Goal: Task Accomplishment & Management: Manage account settings

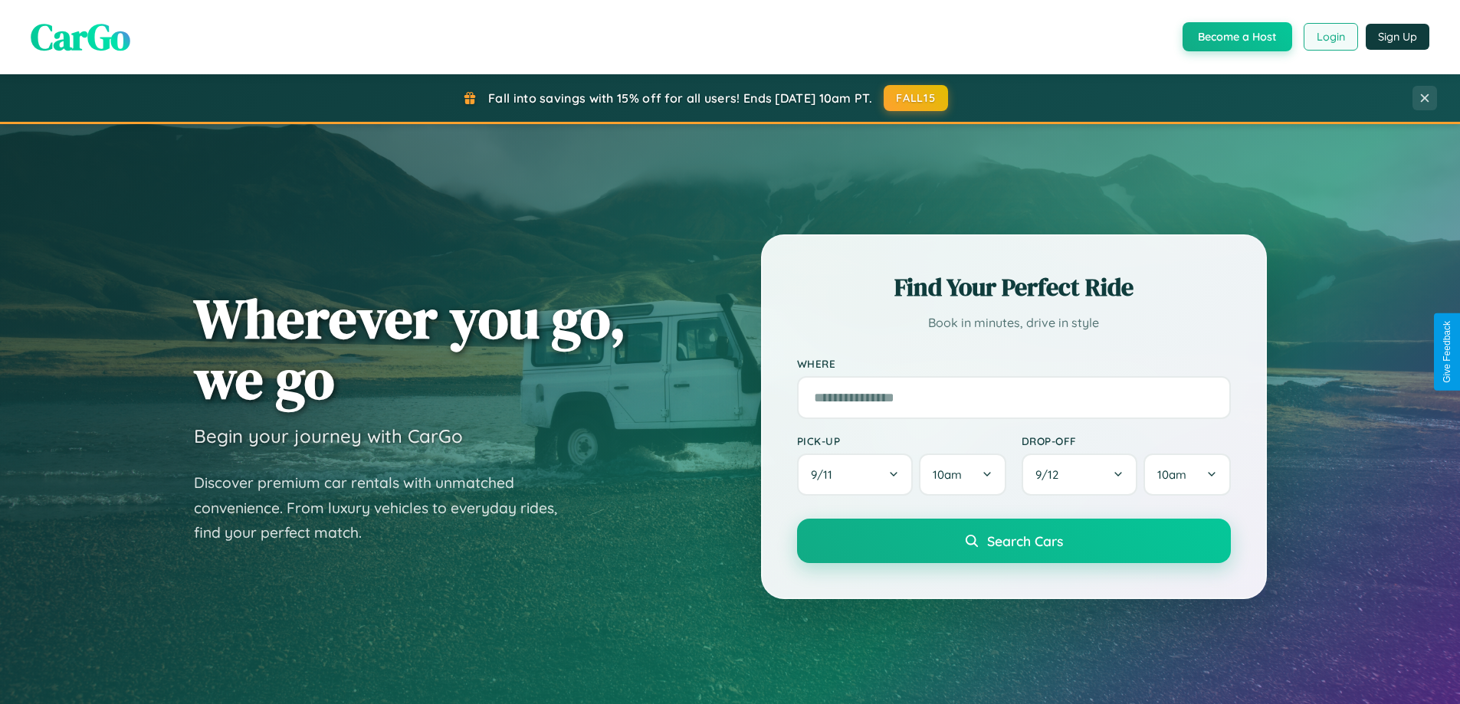
click at [1329, 37] on button "Login" at bounding box center [1330, 37] width 54 height 28
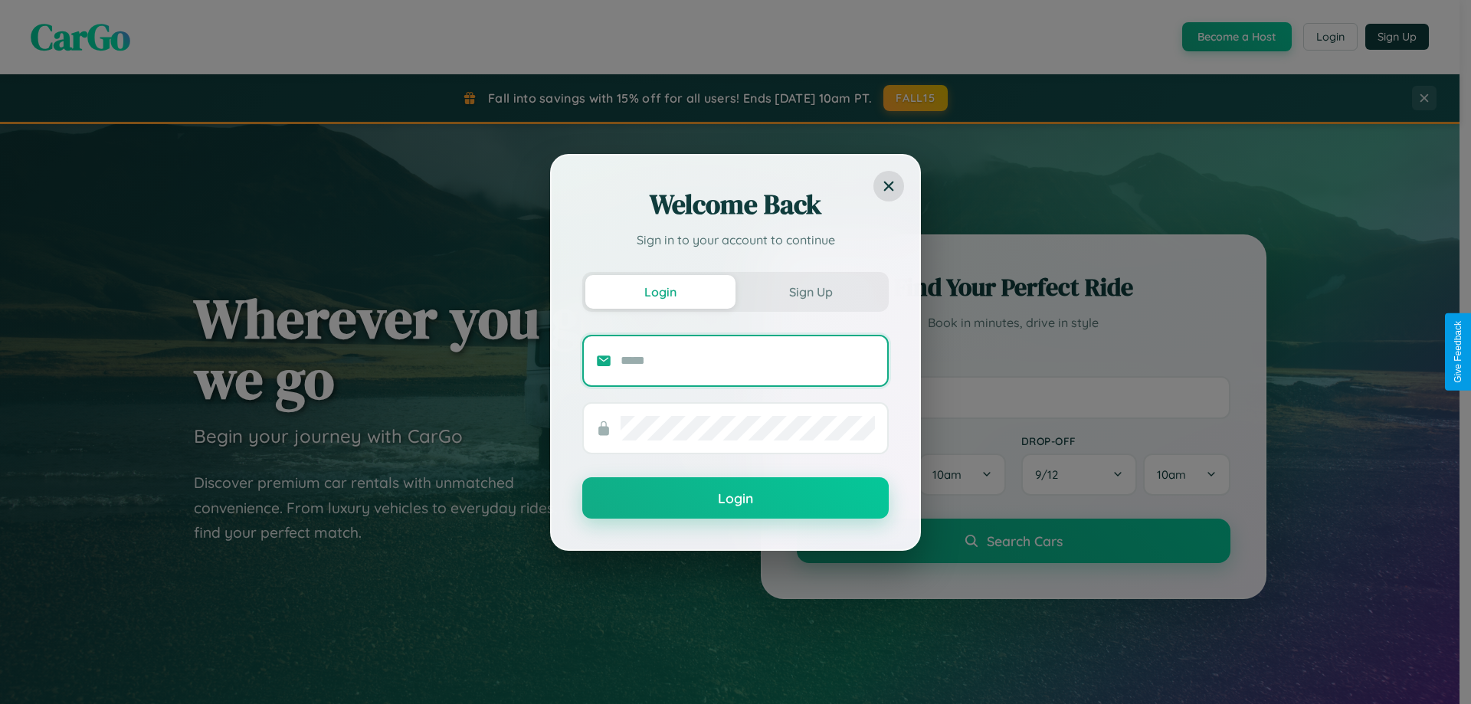
click at [748, 360] on input "text" at bounding box center [748, 361] width 254 height 25
type input "**********"
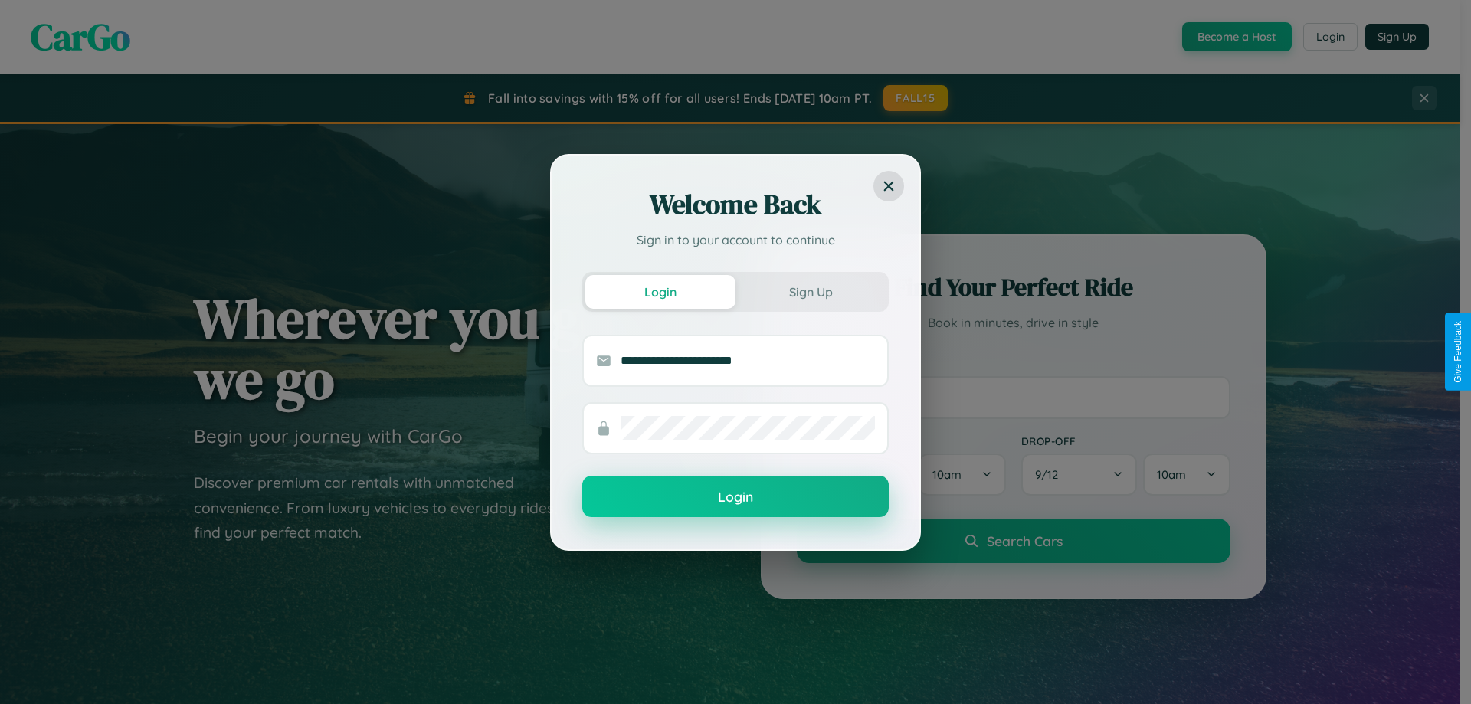
click at [736, 497] on button "Login" at bounding box center [735, 496] width 306 height 41
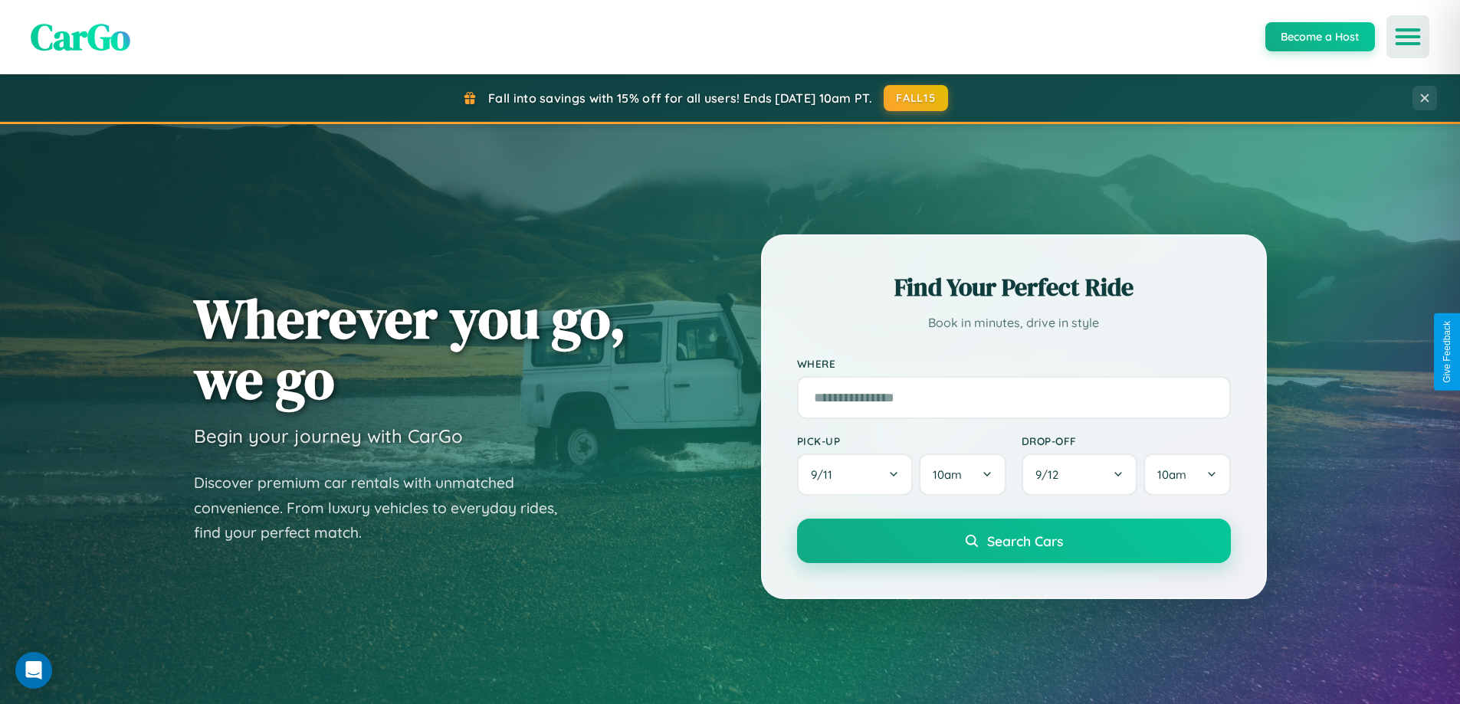
click at [1408, 37] on icon "Open menu" at bounding box center [1408, 37] width 22 height 14
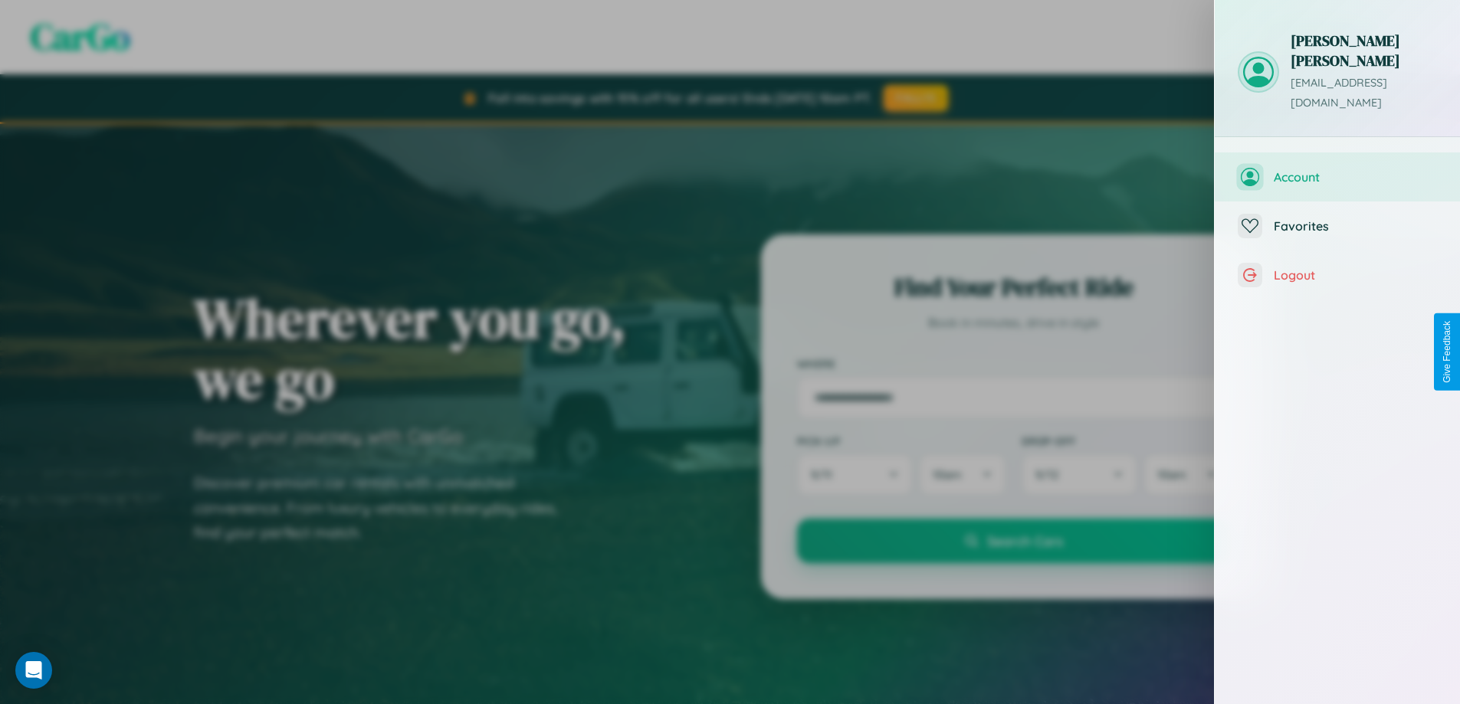
click at [1337, 169] on span "Account" at bounding box center [1354, 176] width 163 height 15
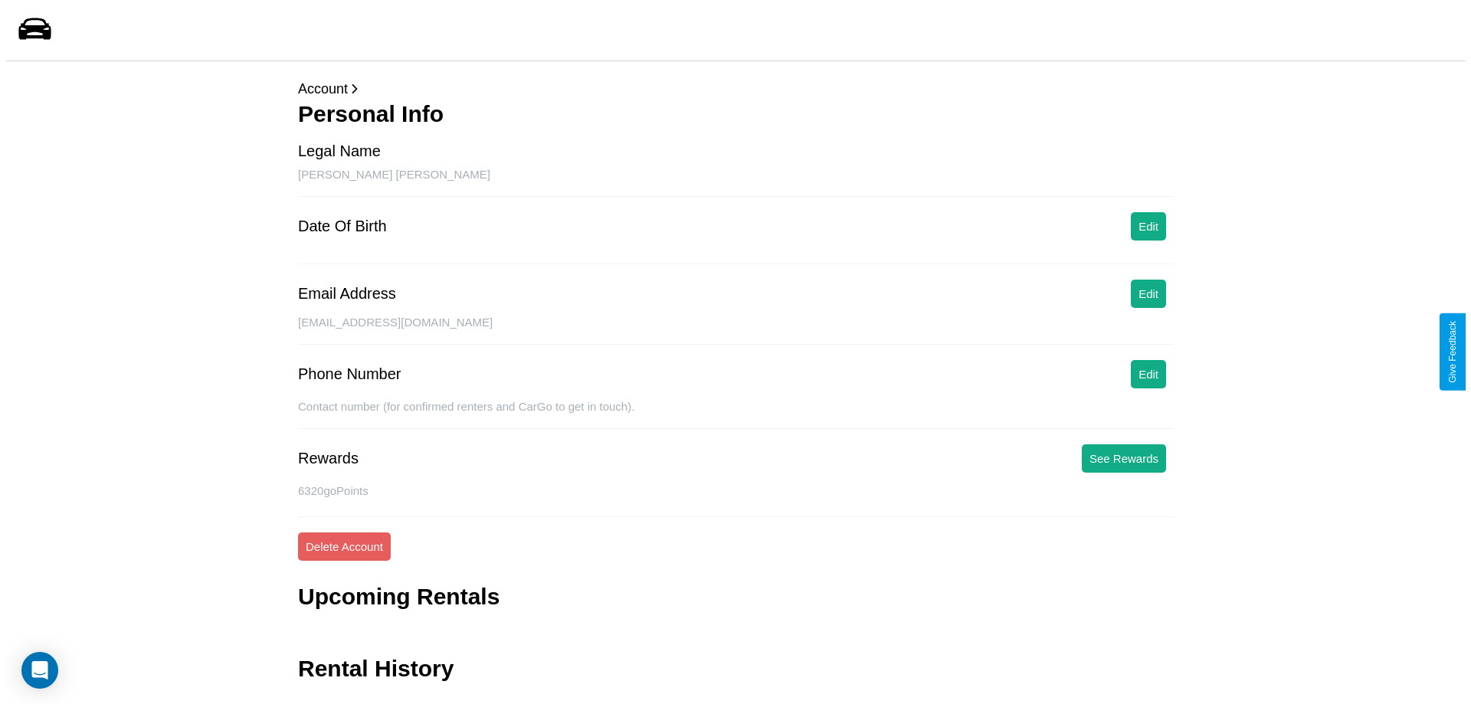
scroll to position [37, 0]
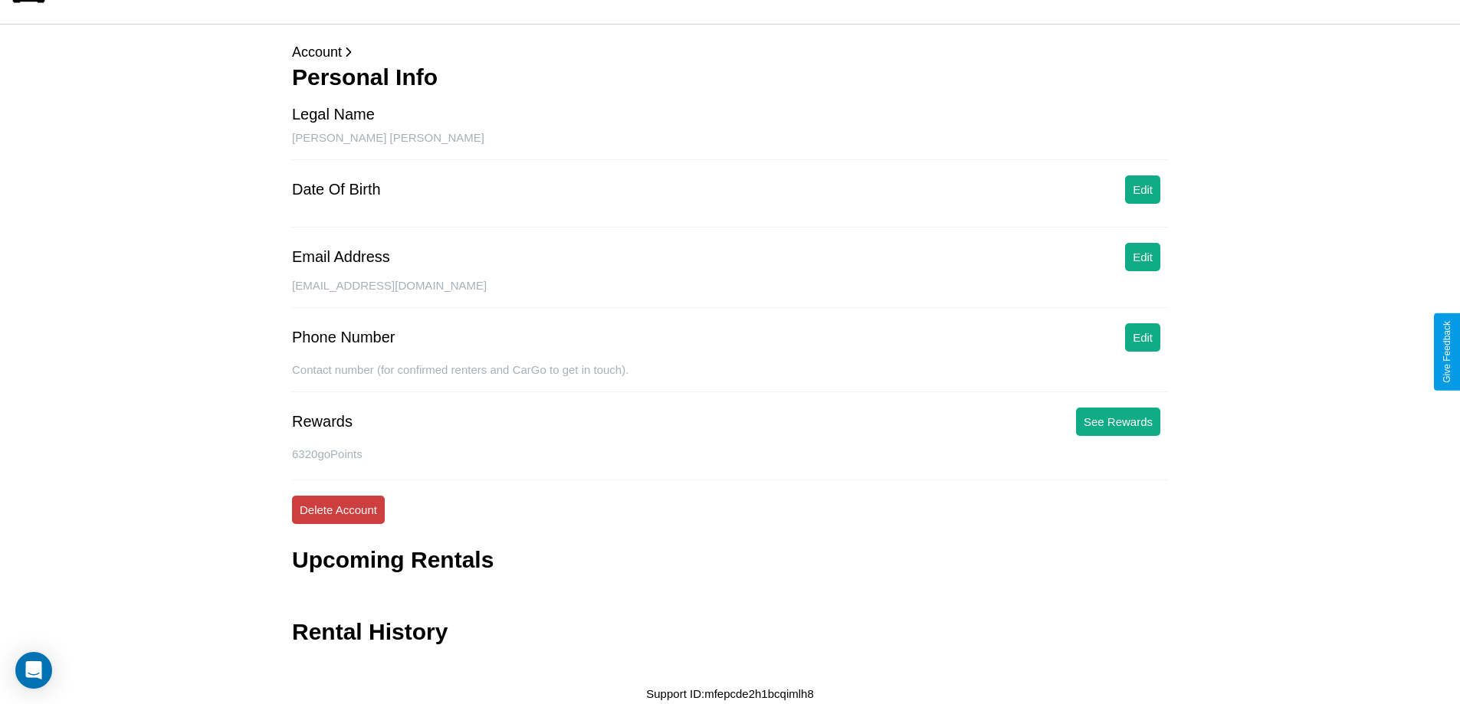
click at [338, 510] on button "Delete Account" at bounding box center [338, 510] width 93 height 28
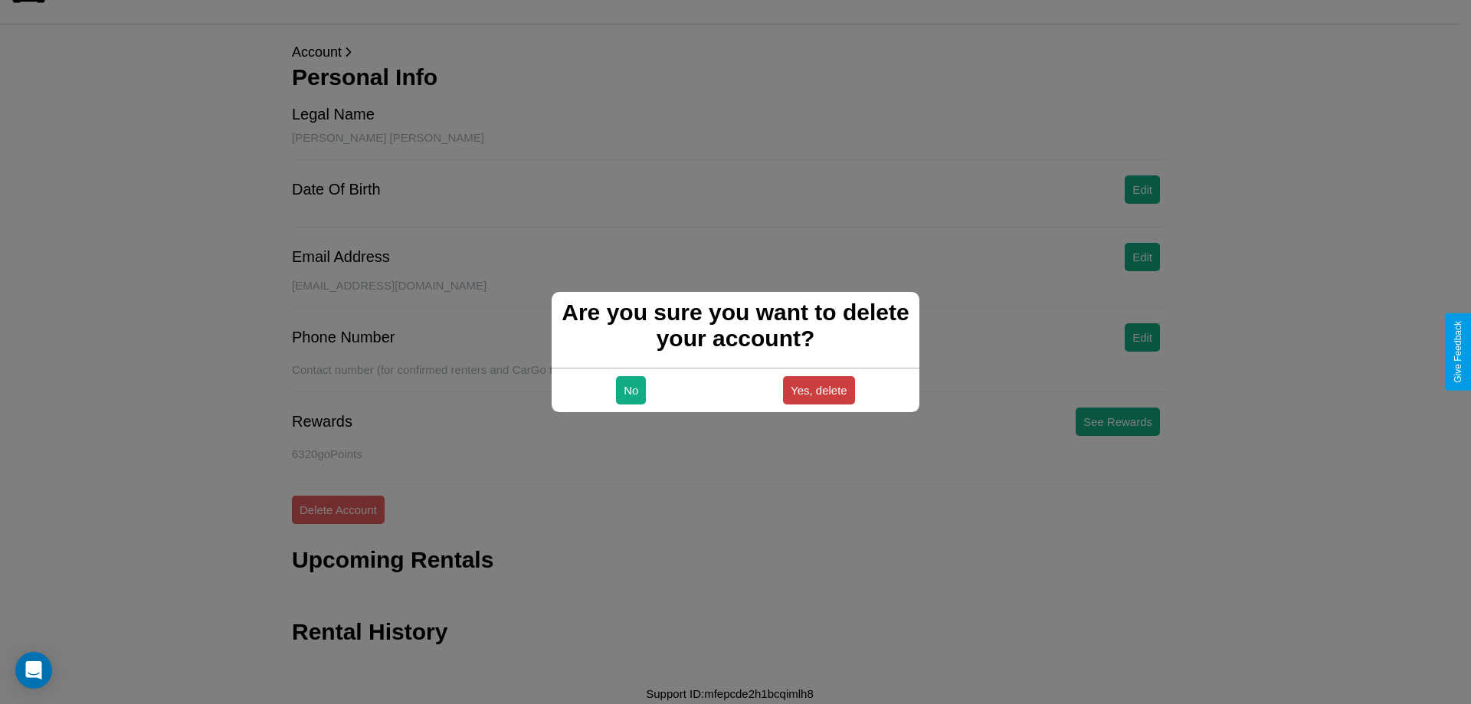
click at [818, 390] on button "Yes, delete" at bounding box center [819, 390] width 72 height 28
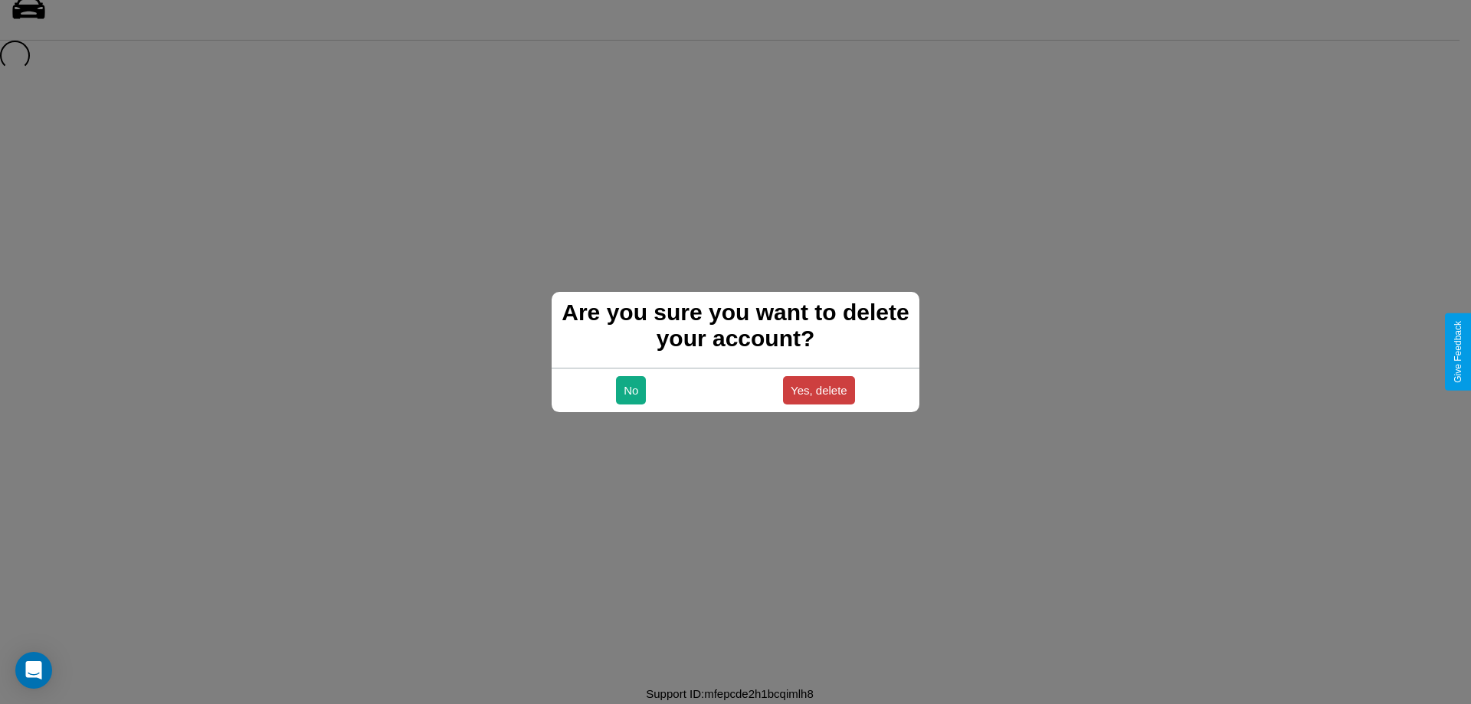
scroll to position [21, 0]
